Goal: Task Accomplishment & Management: Manage account settings

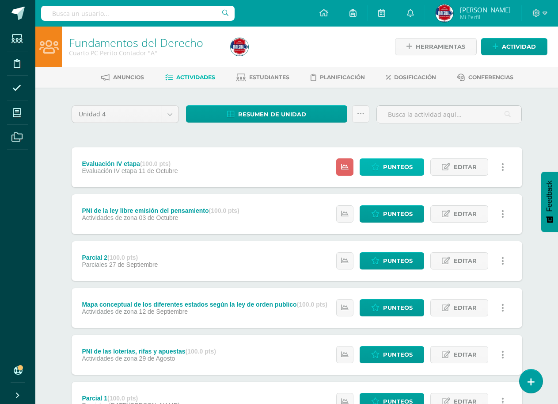
click at [400, 164] on span "Punteos" at bounding box center [398, 167] width 30 height 16
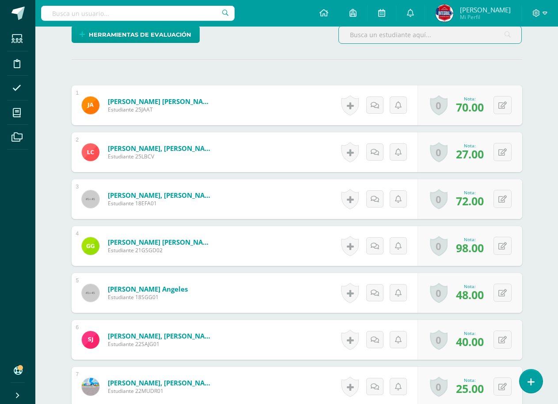
scroll to position [443, 0]
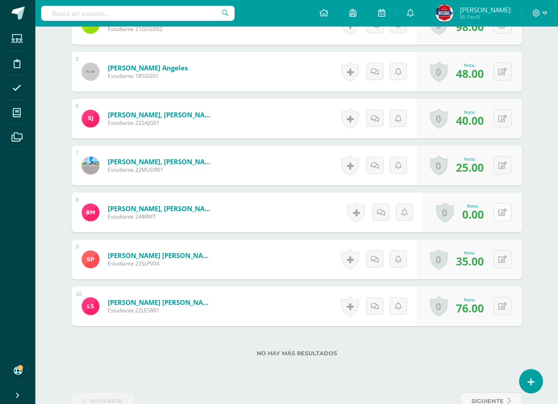
click at [504, 212] on icon at bounding box center [503, 213] width 8 height 8
type input "40"
click at [479, 211] on link at bounding box center [486, 215] width 18 height 18
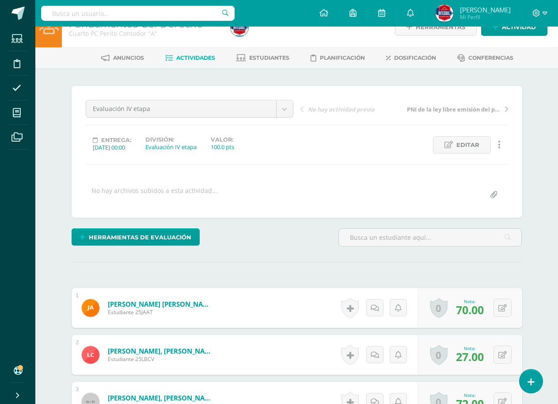
scroll to position [0, 0]
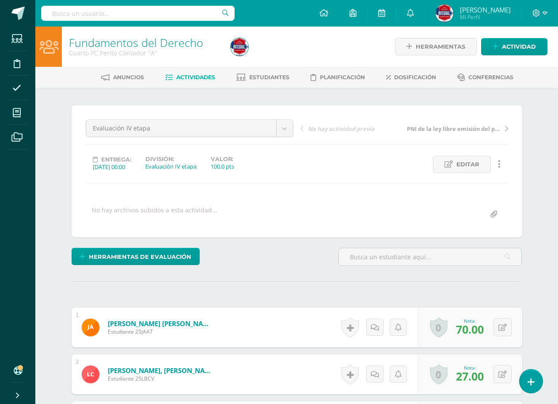
click at [193, 74] on span "Actividades" at bounding box center [195, 77] width 39 height 7
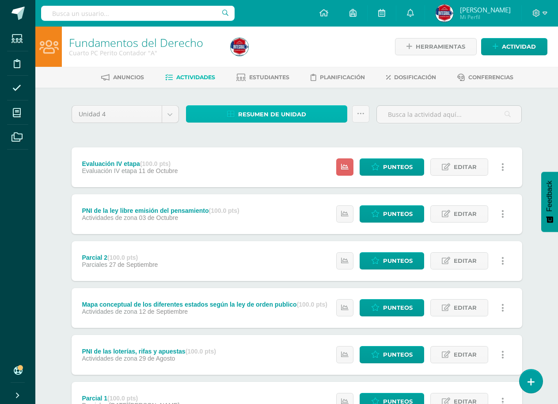
click at [239, 118] on span "Resumen de unidad" at bounding box center [272, 114] width 68 height 16
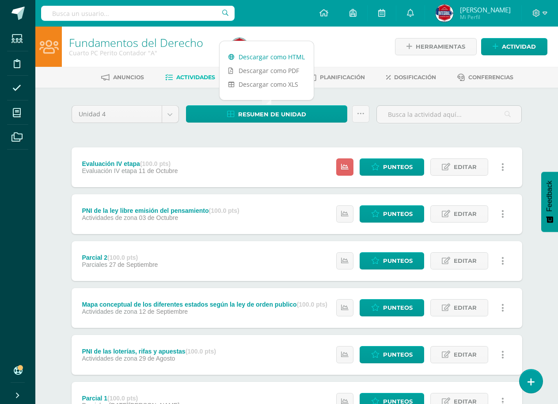
click at [286, 53] on link "Descargar como HTML" at bounding box center [267, 57] width 94 height 14
click at [349, 39] on div at bounding box center [309, 47] width 165 height 40
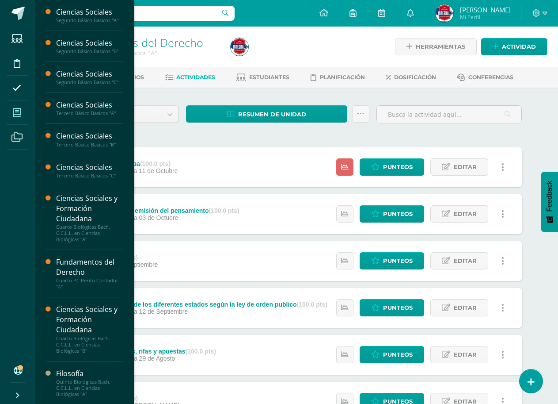
click at [16, 110] on icon at bounding box center [17, 112] width 8 height 9
